Goal: Task Accomplishment & Management: Complete application form

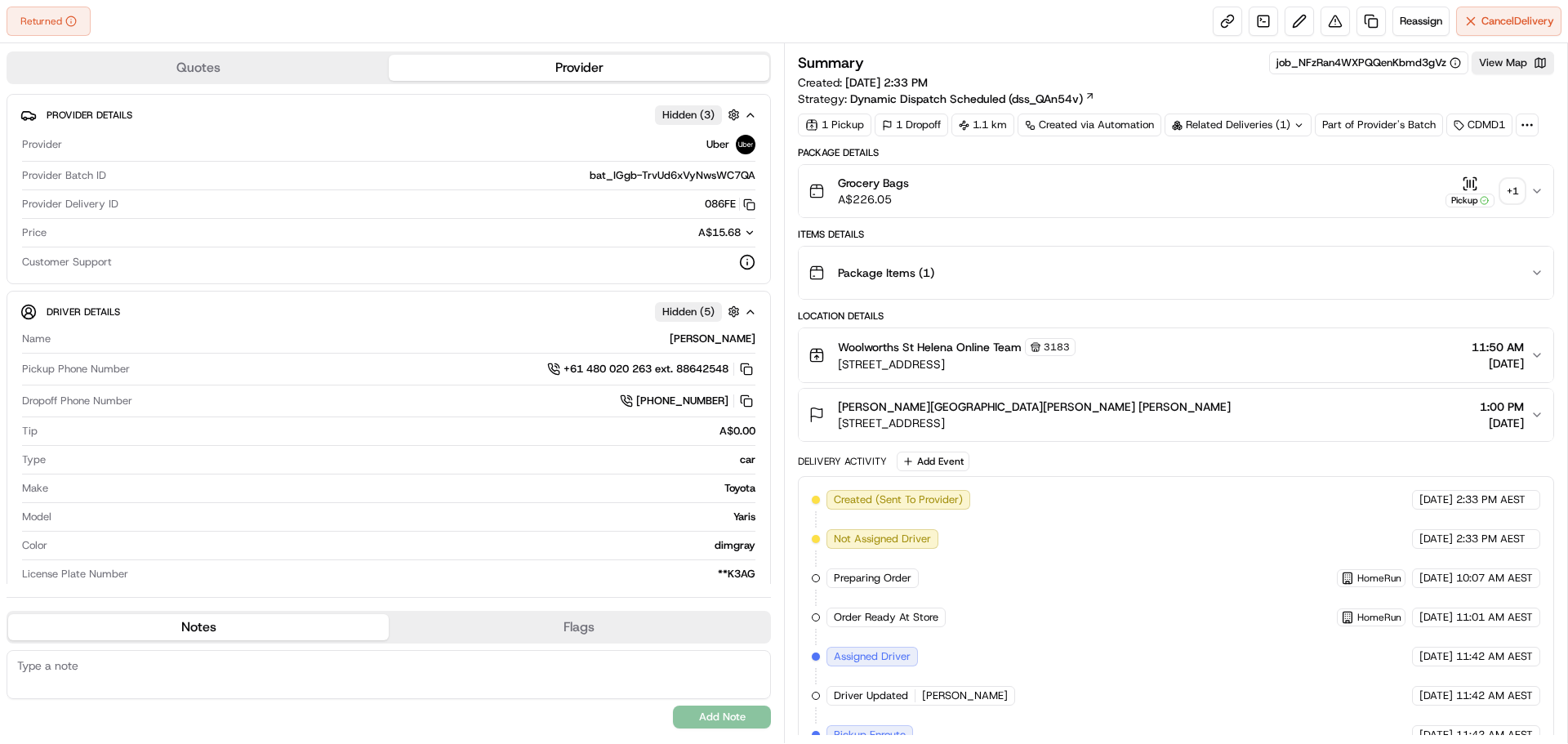
click at [1281, 128] on div "Related Deliveries (1)" at bounding box center [1238, 125] width 147 height 23
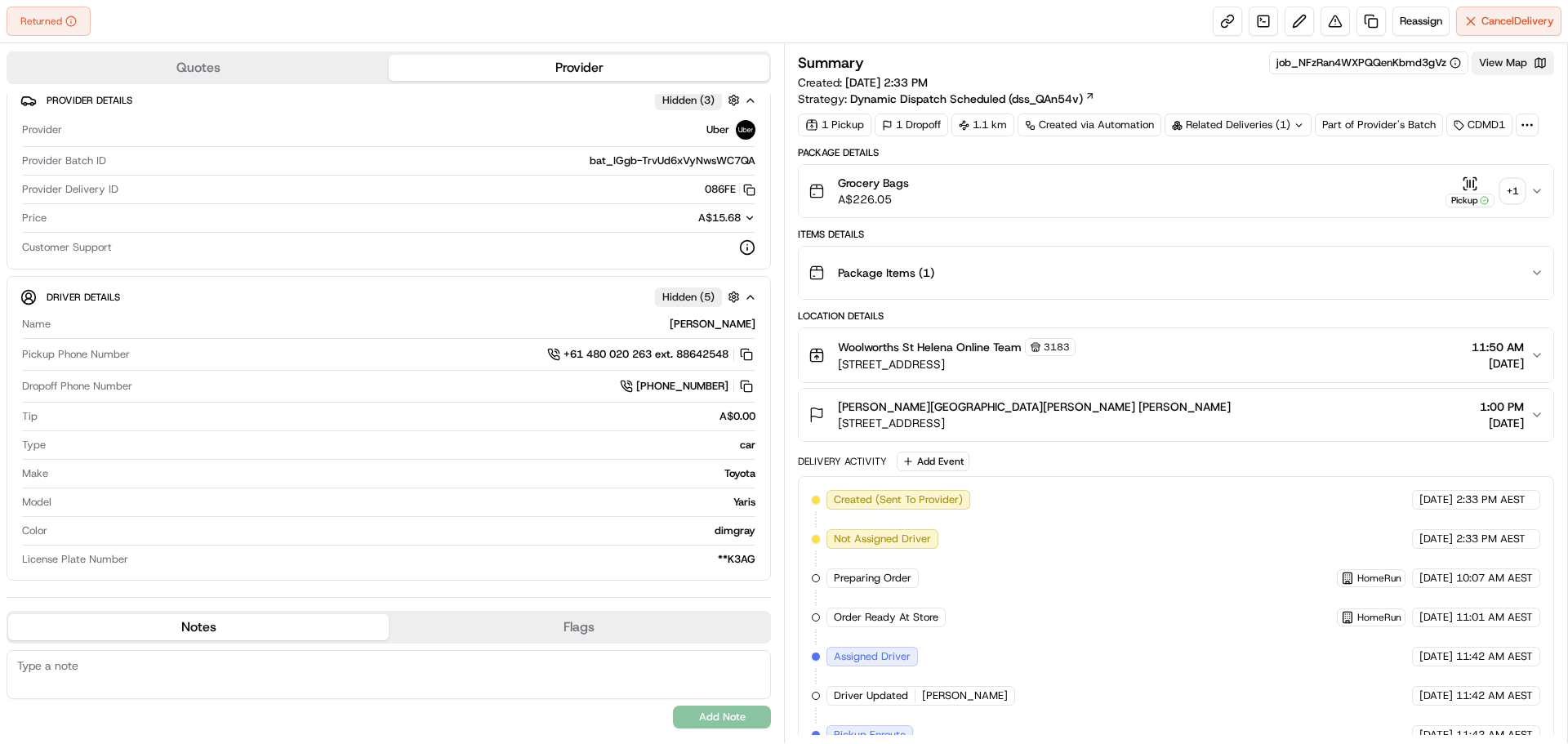
click at [1520, 65] on button "View Map" at bounding box center [1513, 63] width 82 height 23
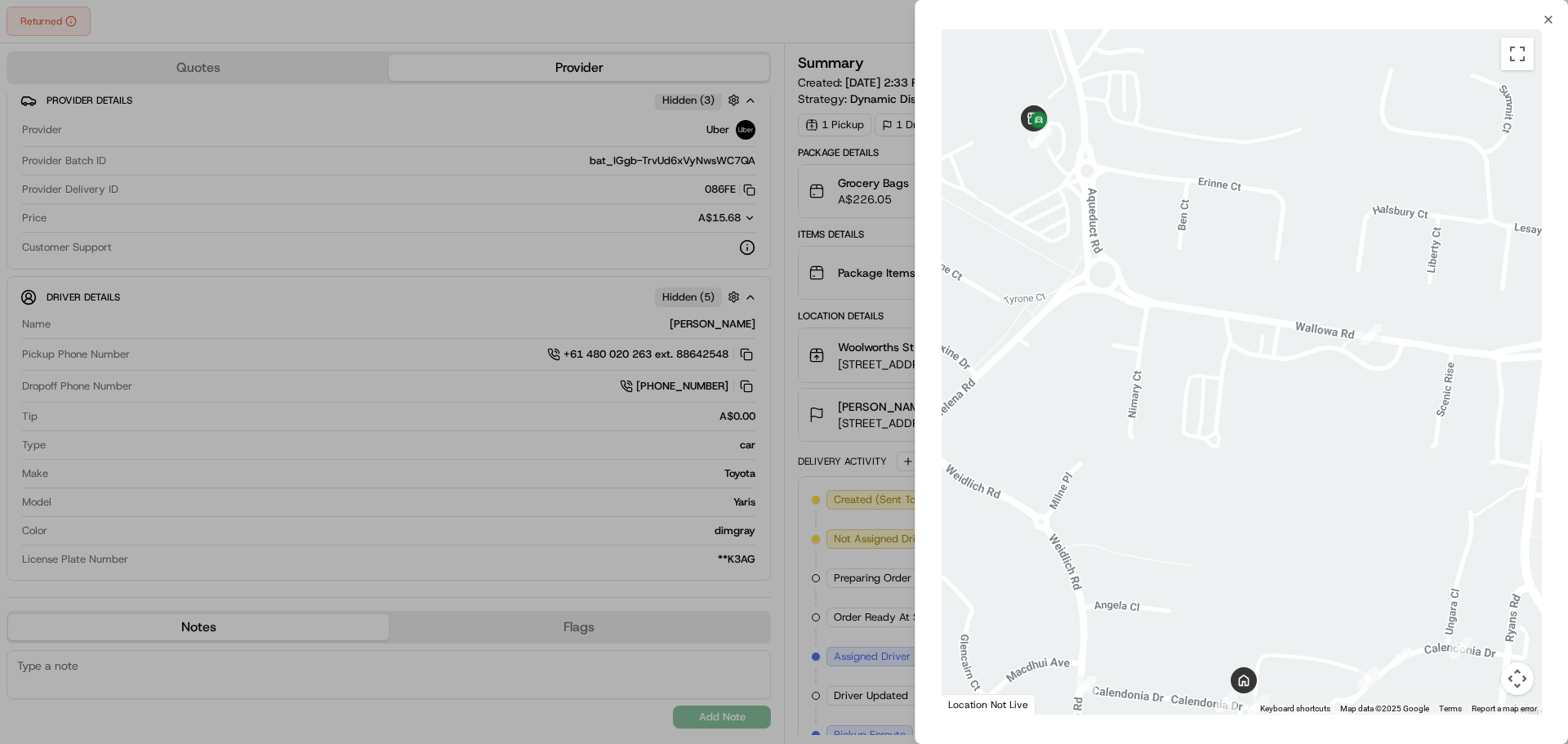
click at [894, 235] on div at bounding box center [784, 372] width 1568 height 744
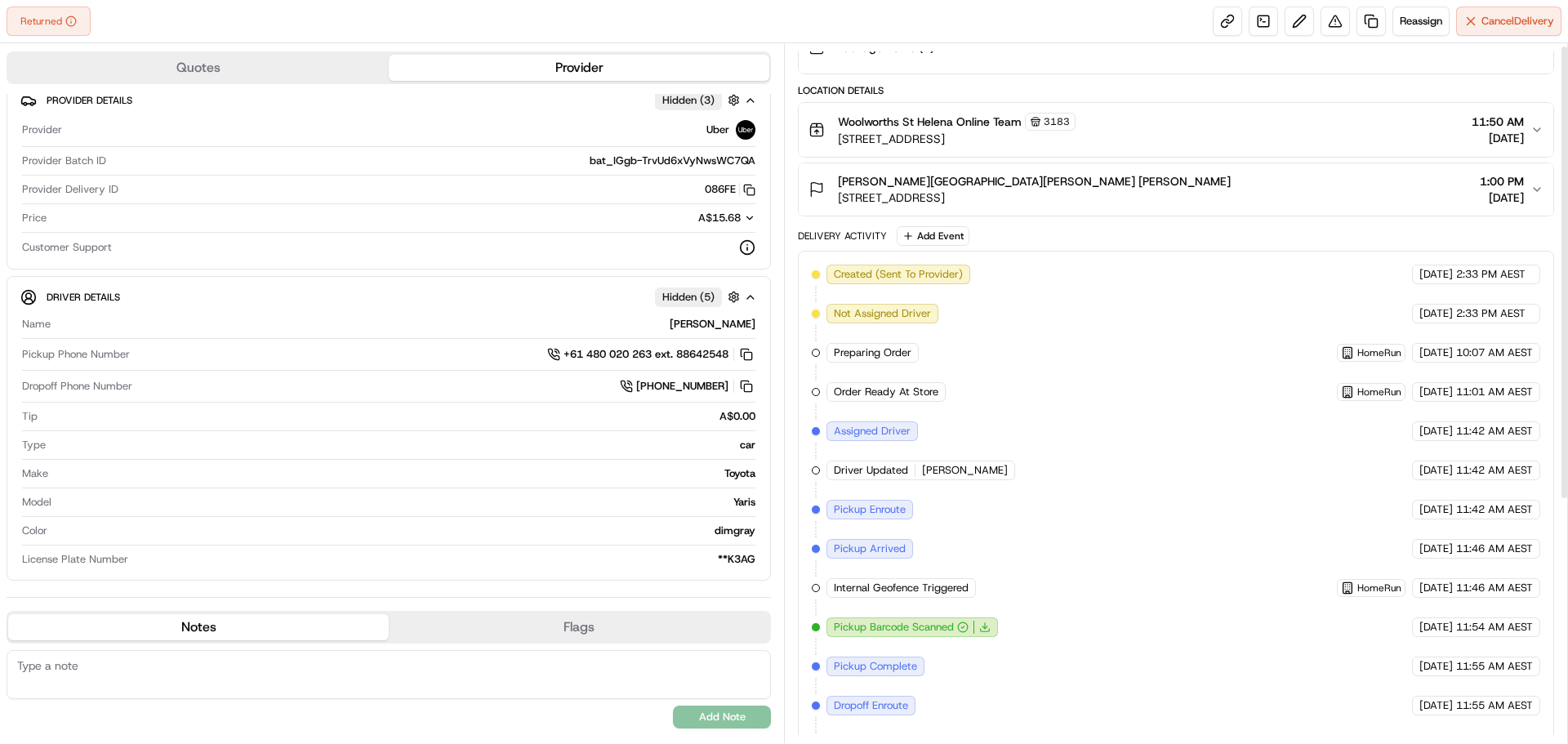
scroll to position [0, 0]
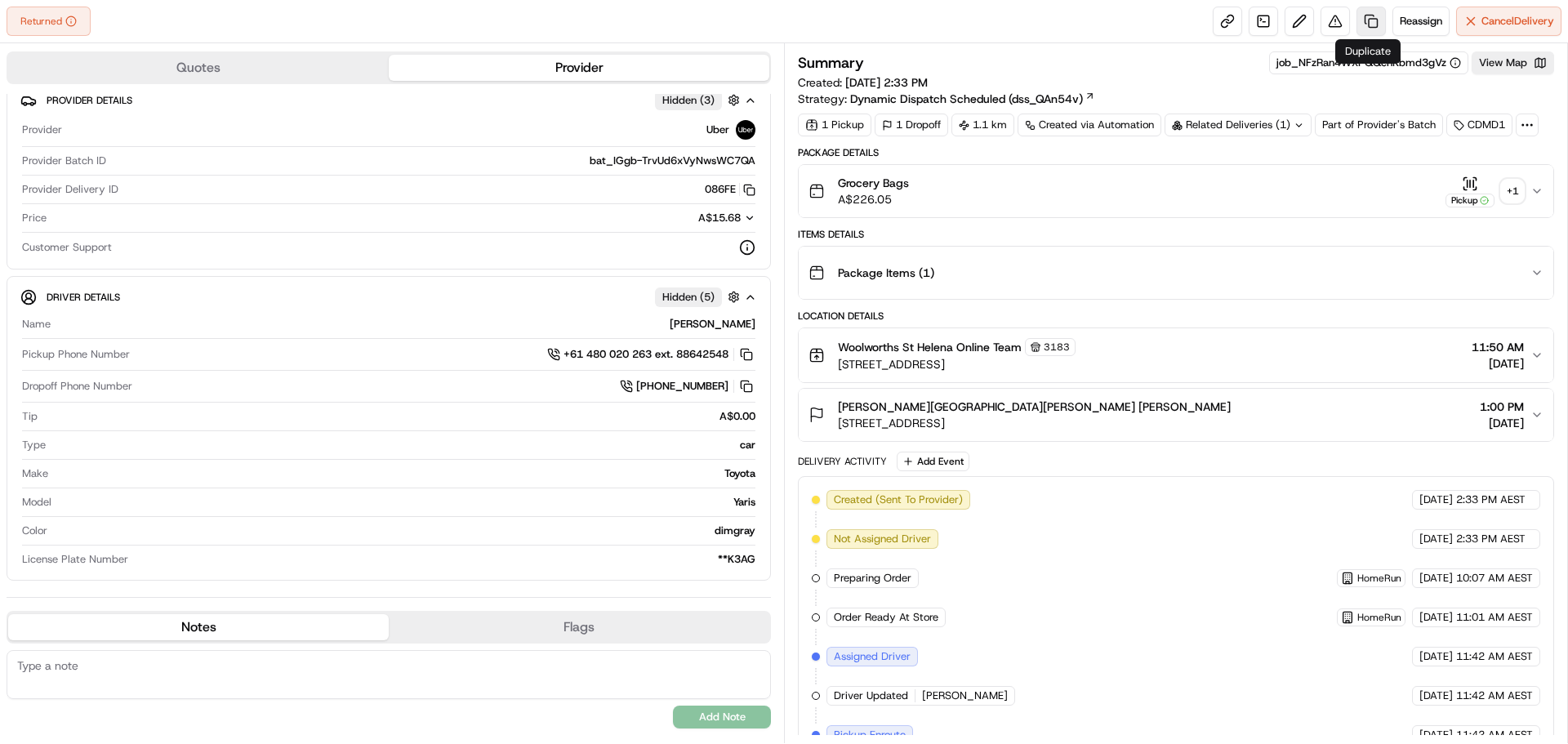
click at [1372, 16] on link at bounding box center [1371, 21] width 30 height 30
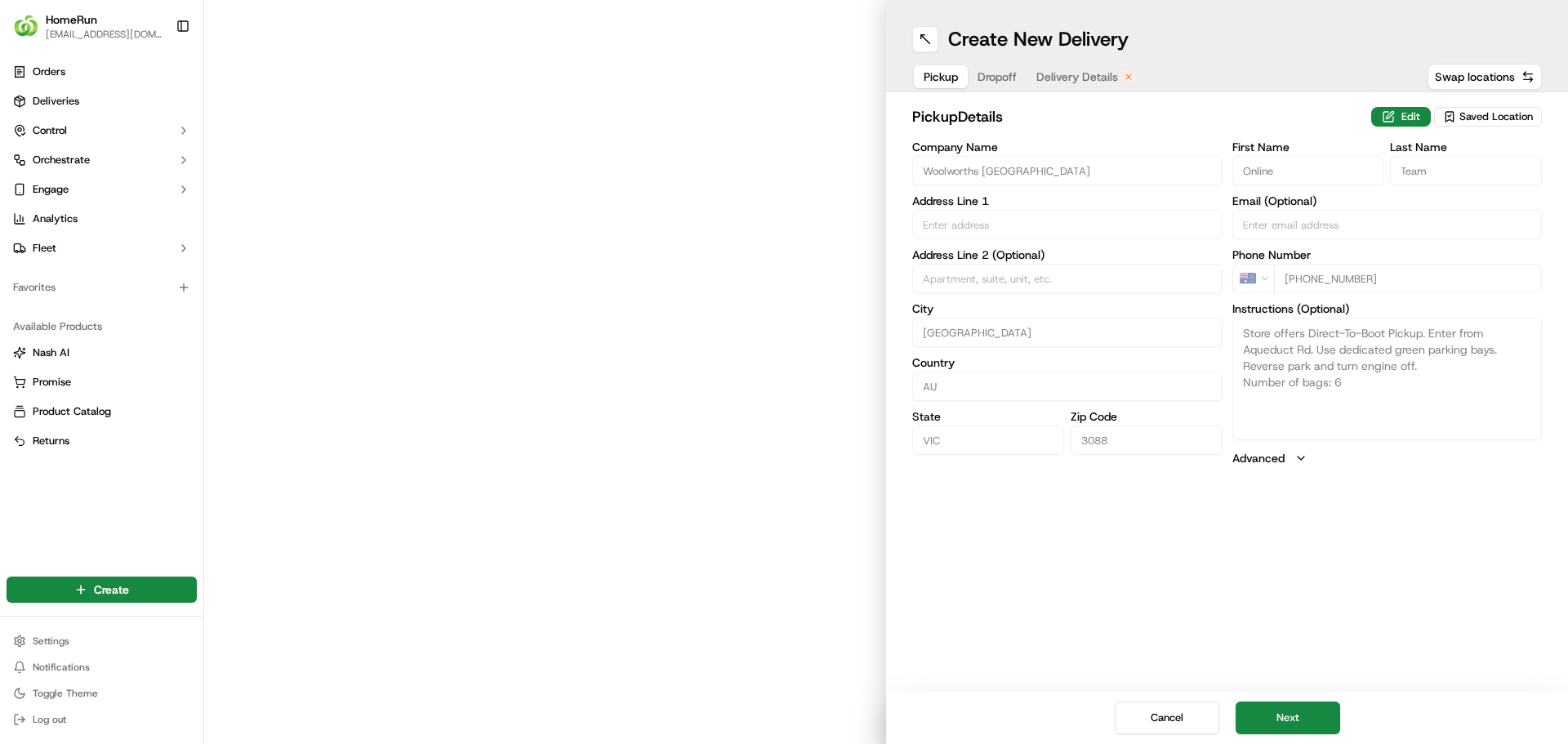
type input "214 Aquaduct Roads"
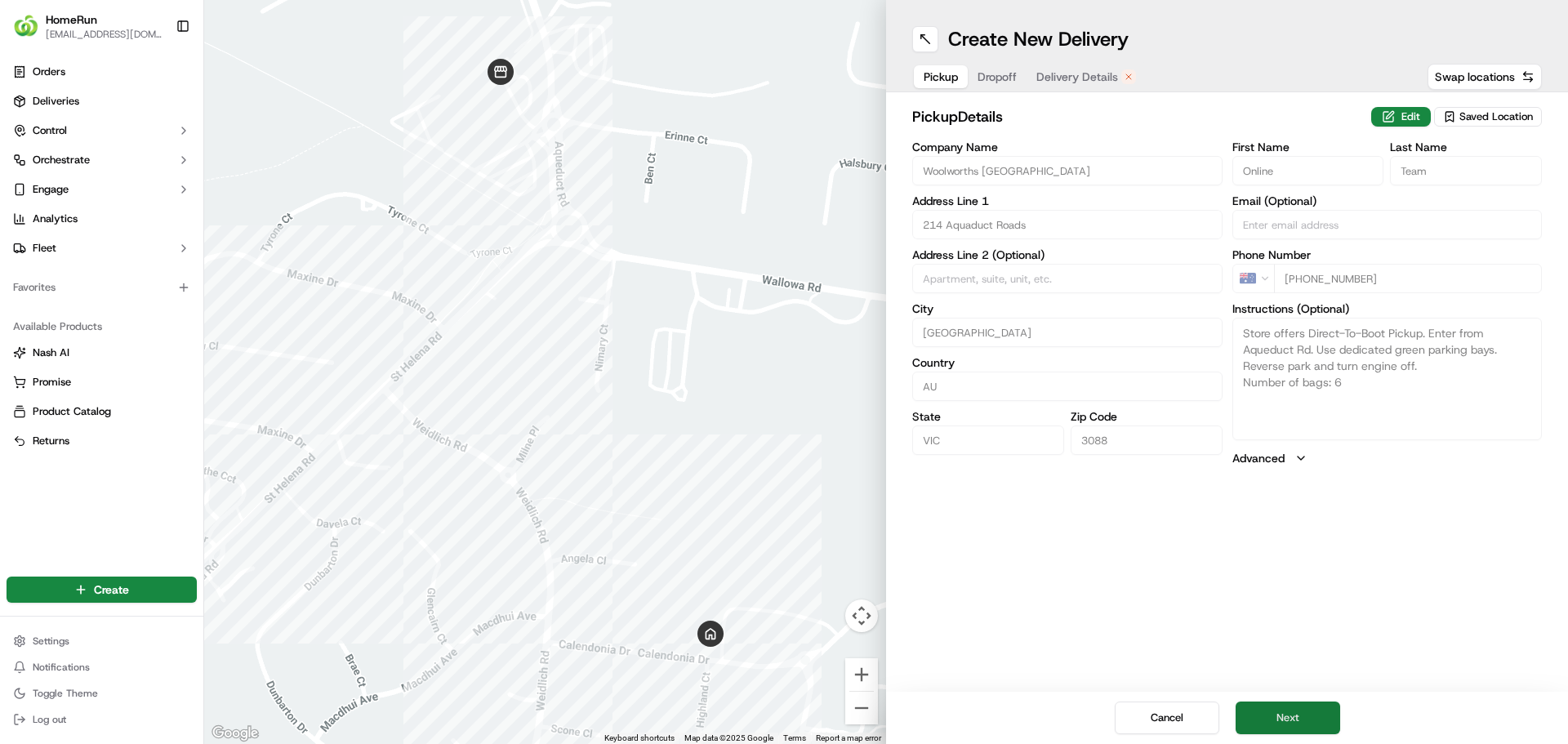
click at [1307, 705] on button "Next" at bounding box center [1287, 718] width 105 height 32
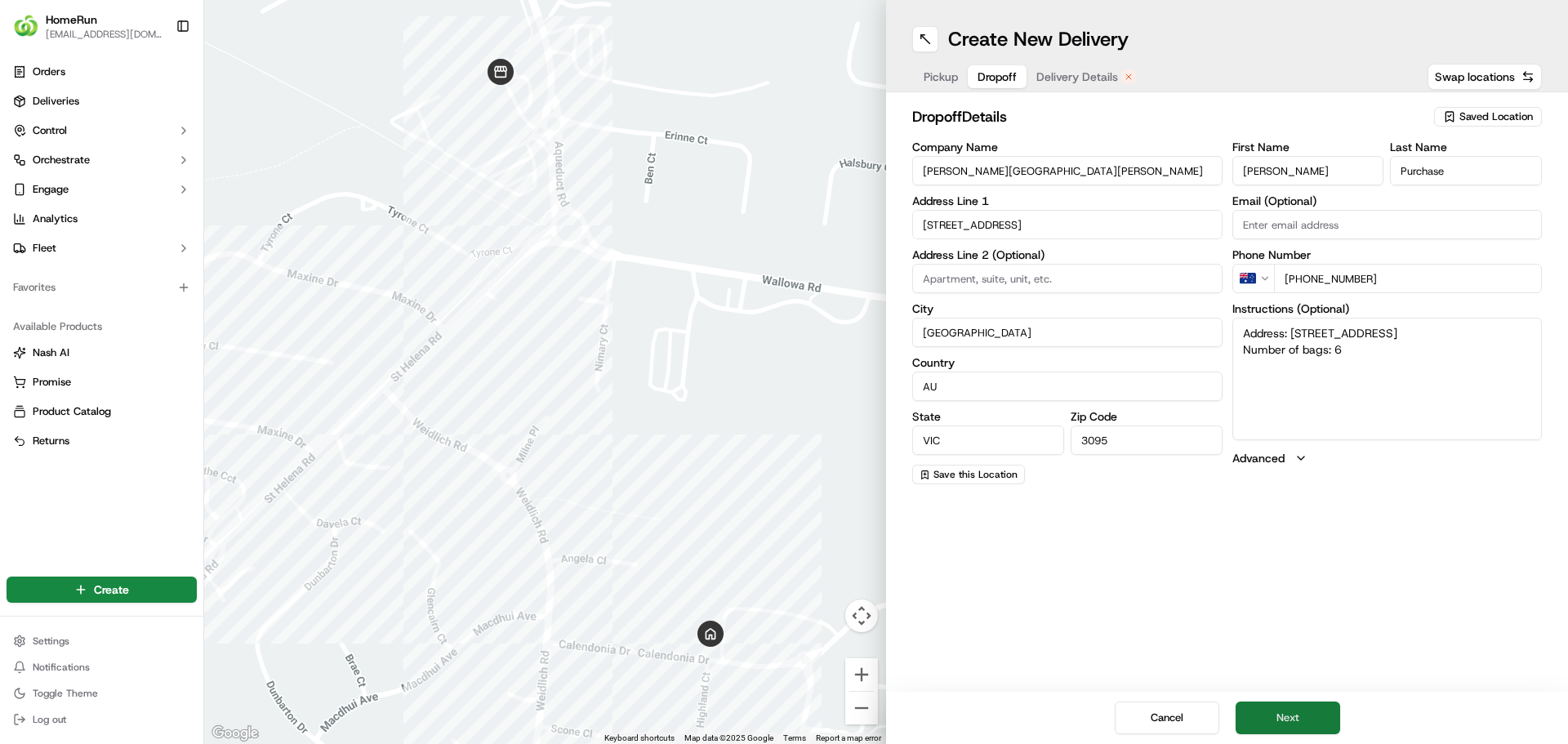
click at [1304, 715] on button "Next" at bounding box center [1287, 718] width 105 height 32
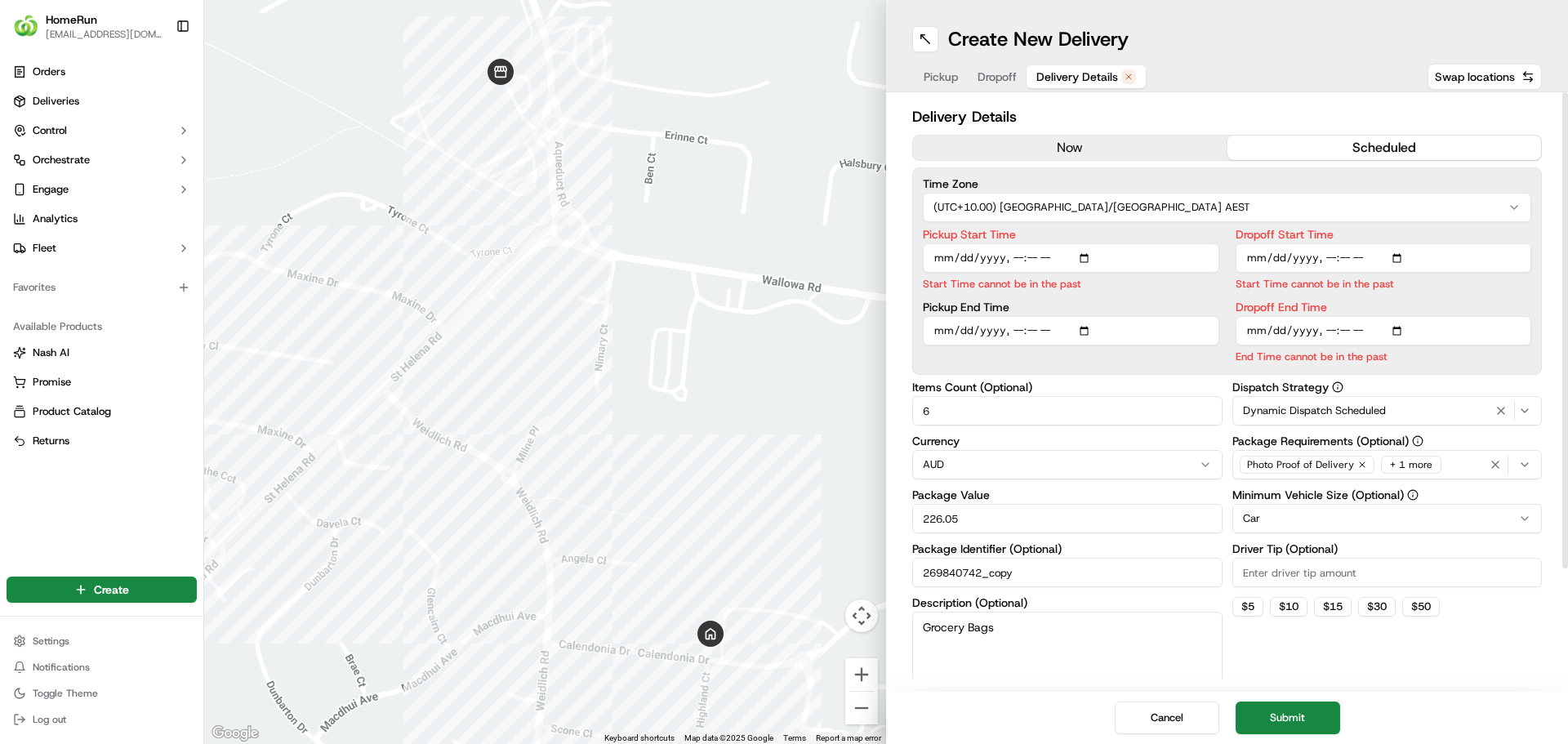
click at [1089, 258] on input "Pickup Start Time" at bounding box center [1071, 258] width 297 height 30
type input "[DATE]T09:00"
click at [1402, 257] on input "Dropoff Start Time" at bounding box center [1383, 258] width 297 height 30
type input "[DATE]T09:04"
click at [1176, 365] on div "Time Zone (UTC+10.00) [GEOGRAPHIC_DATA]/[GEOGRAPHIC_DATA] AEST Pickup Start Tim…" at bounding box center [1227, 271] width 630 height 207
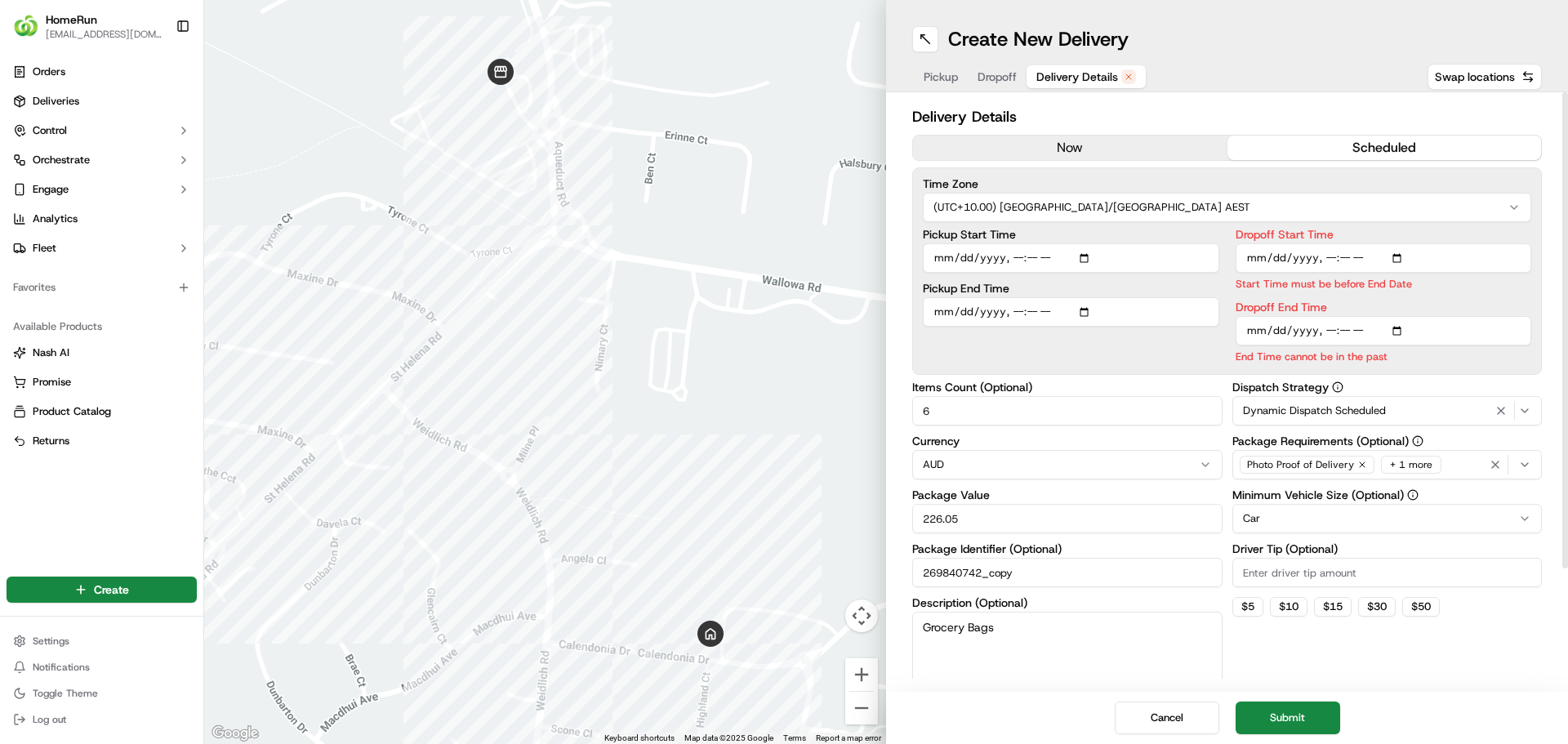
click at [1395, 329] on input "Dropoff End Time" at bounding box center [1383, 331] width 297 height 30
type input "[DATE]T09:10"
click at [1481, 611] on div "Dispatch Strategy Dynamic Dispatch Scheduled Package Requirements (Optional) Ph…" at bounding box center [1387, 542] width 310 height 321
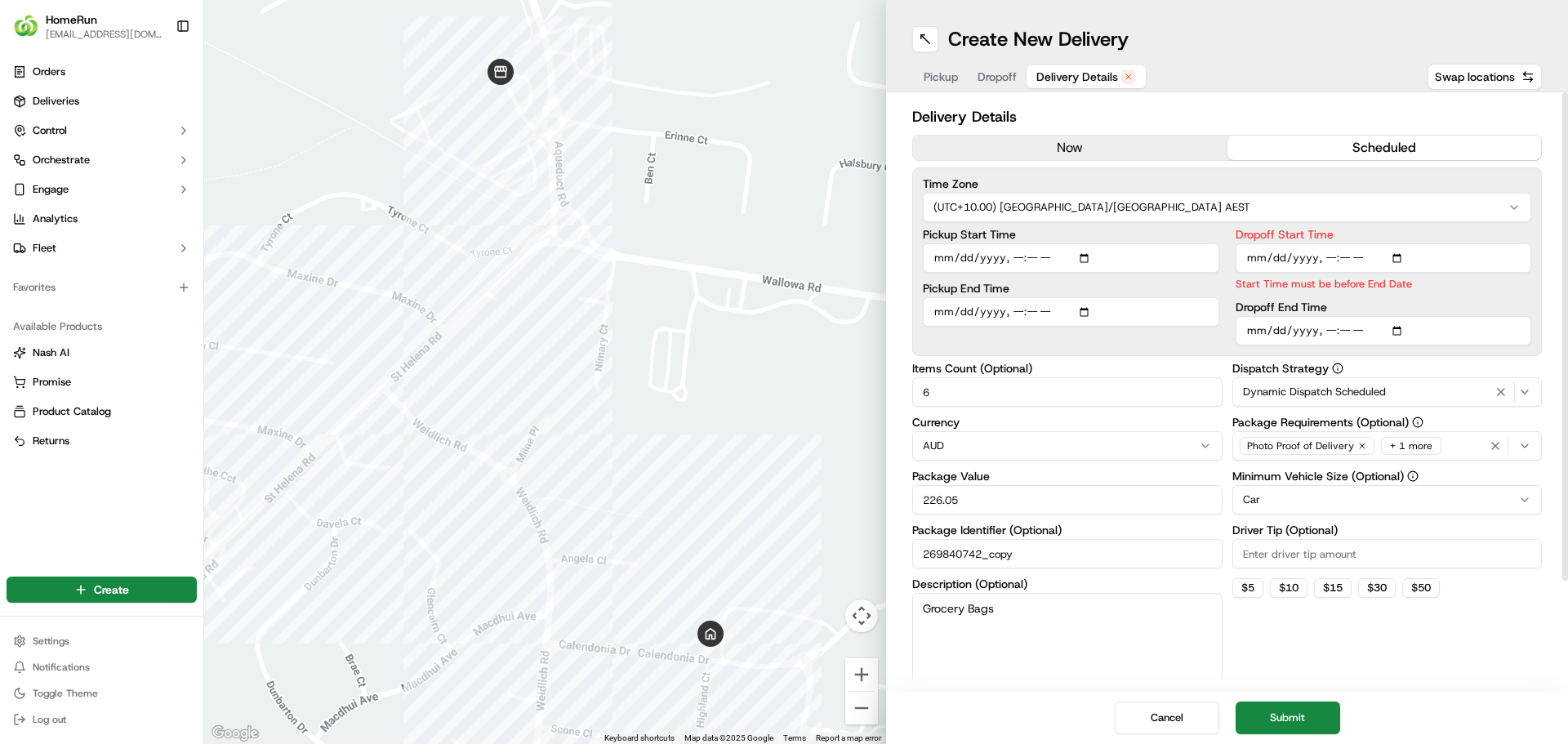
click at [1445, 292] on p "Start Time must be before End Date" at bounding box center [1383, 284] width 297 height 15
click at [1314, 713] on button "Submit" at bounding box center [1287, 718] width 105 height 32
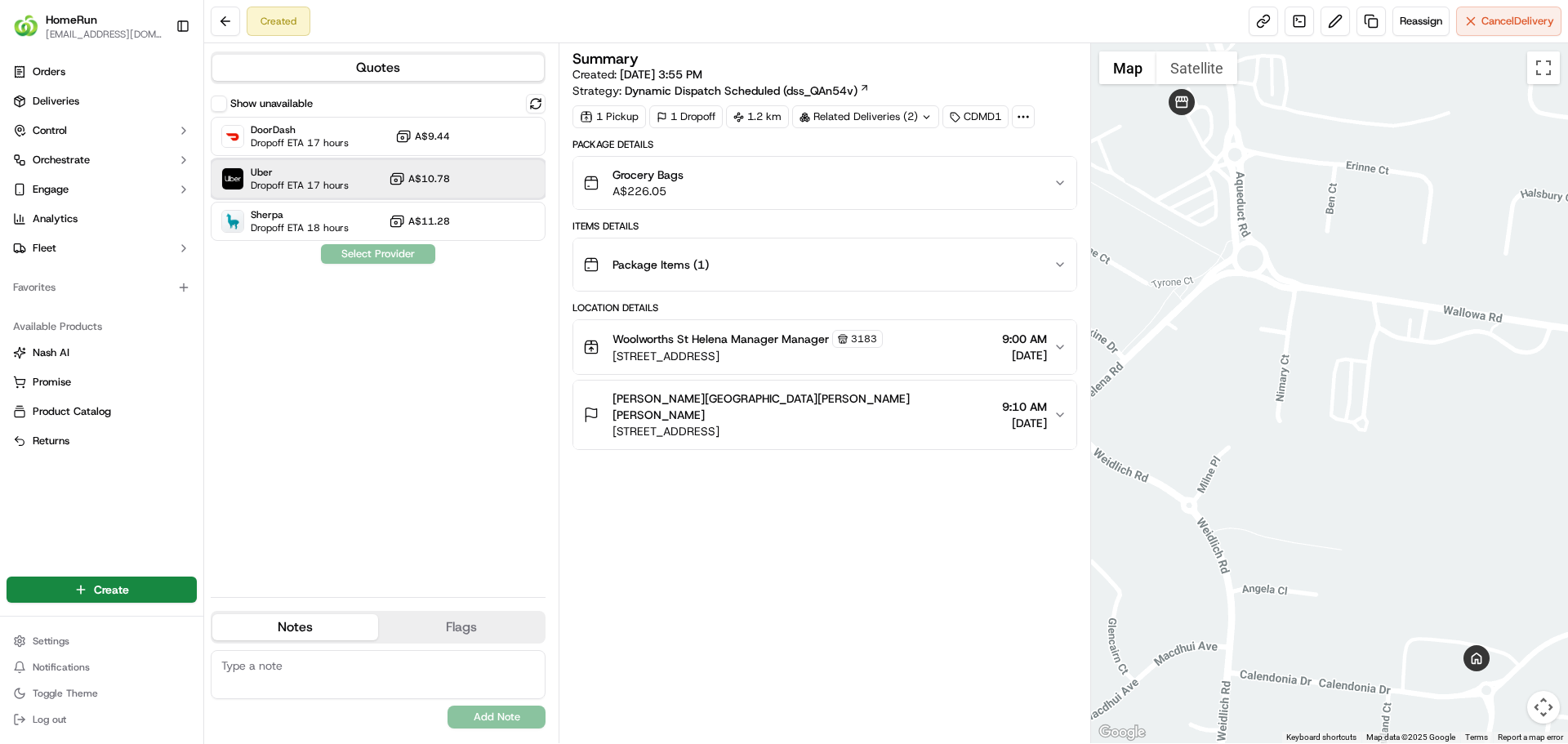
click at [346, 173] on span "Uber" at bounding box center [299, 172] width 98 height 13
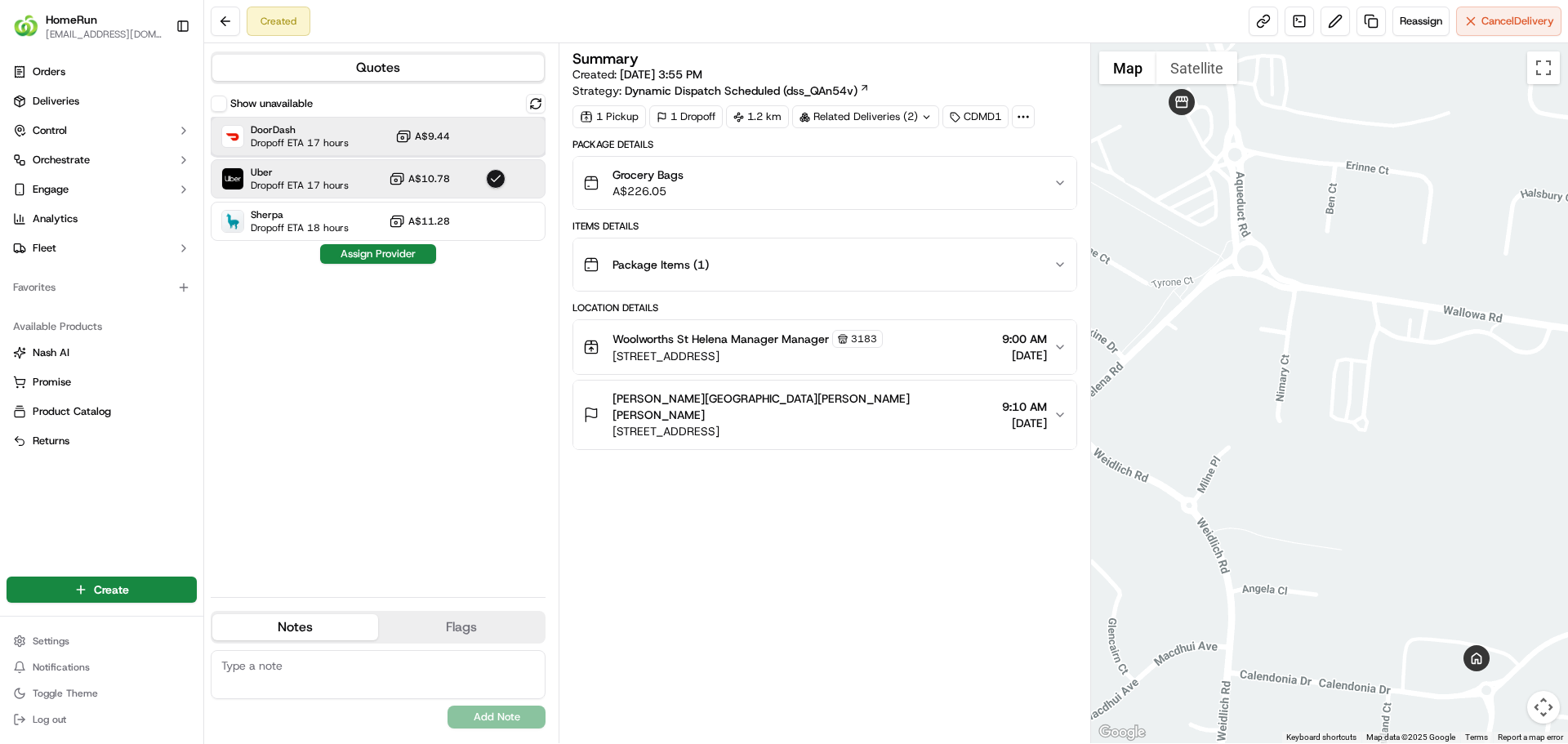
click at [341, 142] on span "Dropoff ETA 17 hours" at bounding box center [299, 142] width 98 height 13
click at [352, 177] on div "Uber Dropoff ETA 17 hours A$10.78" at bounding box center [378, 179] width 335 height 39
click at [399, 253] on button "Assign Provider" at bounding box center [378, 253] width 116 height 20
